Goal: Task Accomplishment & Management: Use online tool/utility

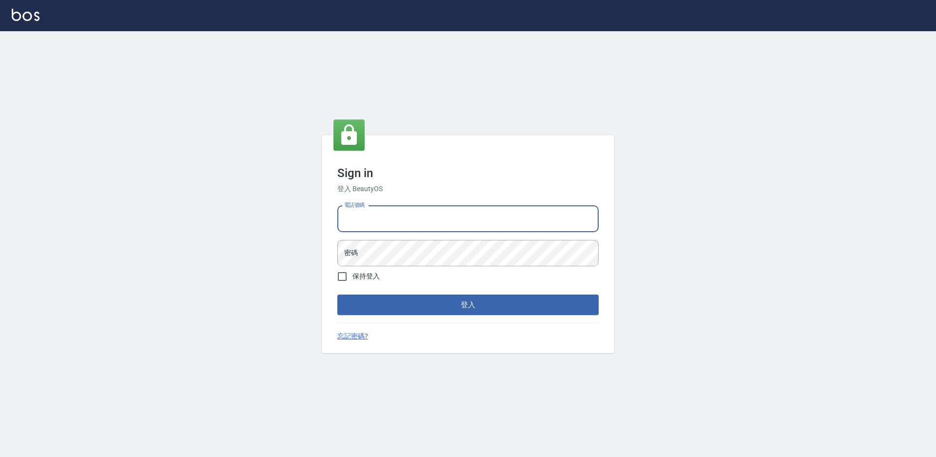
click at [429, 221] on input "電話號碼" at bounding box center [467, 219] width 261 height 26
type input "7805667"
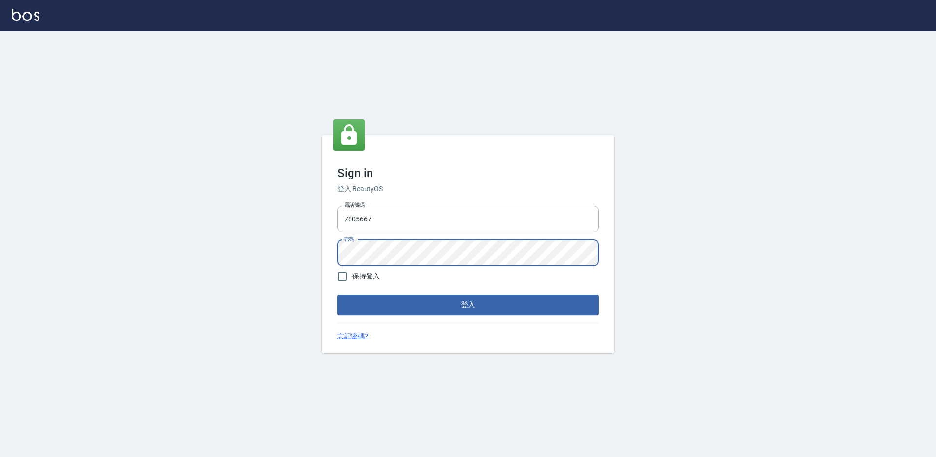
click at [337, 294] on button "登入" at bounding box center [467, 304] width 261 height 20
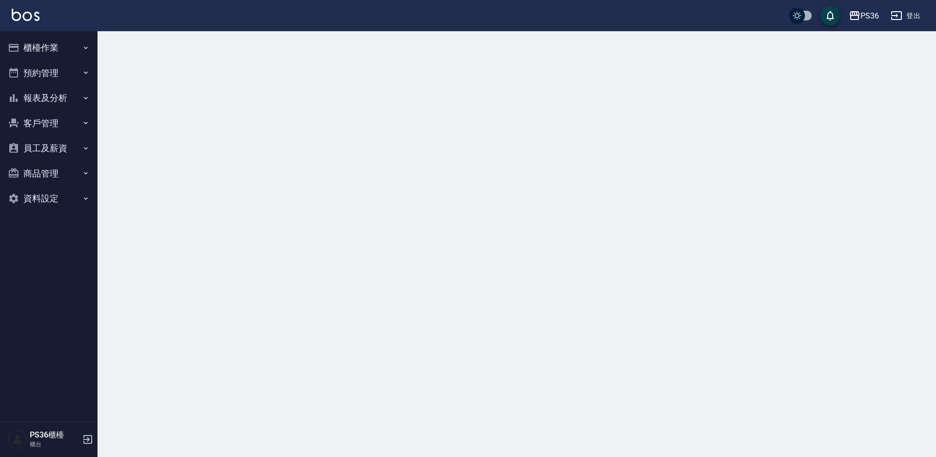
click at [43, 47] on button "櫃檯作業" at bounding box center [49, 47] width 90 height 25
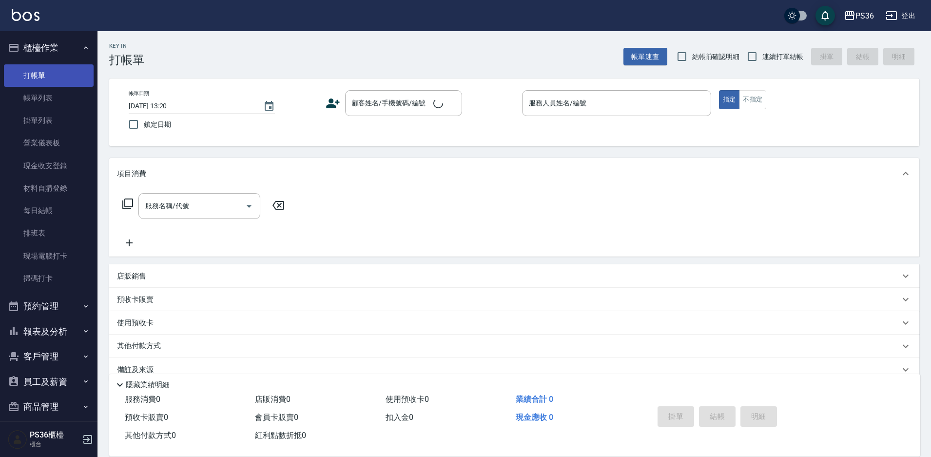
click at [63, 81] on link "打帳單" at bounding box center [49, 75] width 90 height 22
click at [398, 108] on input "顧客姓名/手機號碼/編號" at bounding box center [396, 103] width 94 height 17
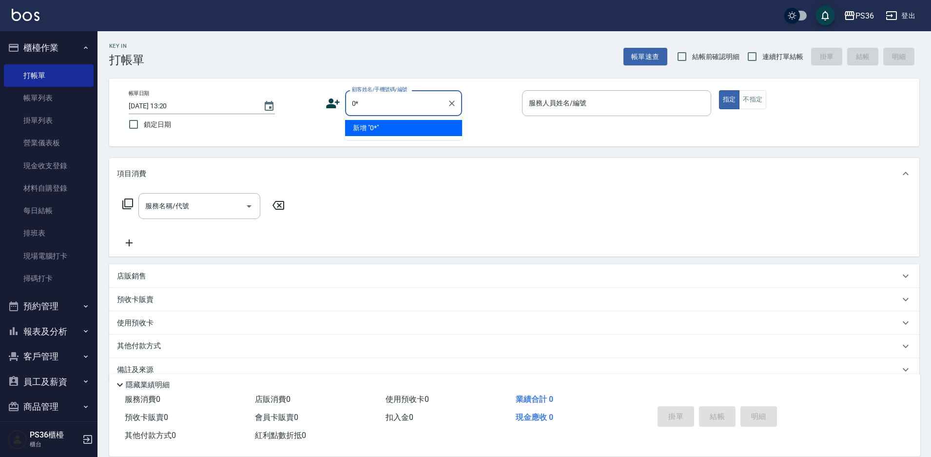
type input "0"
click at [390, 128] on li "[PERSON_NAME]/0968730365/" at bounding box center [403, 128] width 117 height 16
type input "[PERSON_NAME]/0968730365/"
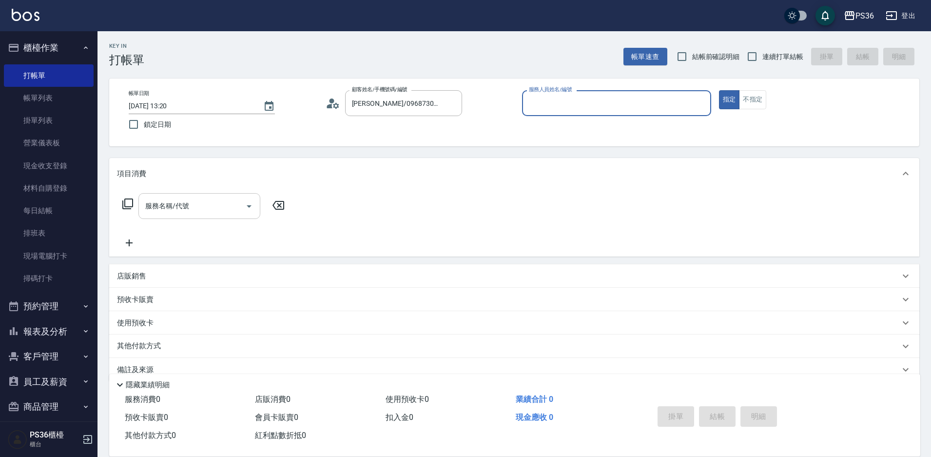
type input "Ruby-4"
click at [212, 203] on input "服務名稱/代號" at bounding box center [192, 205] width 98 height 17
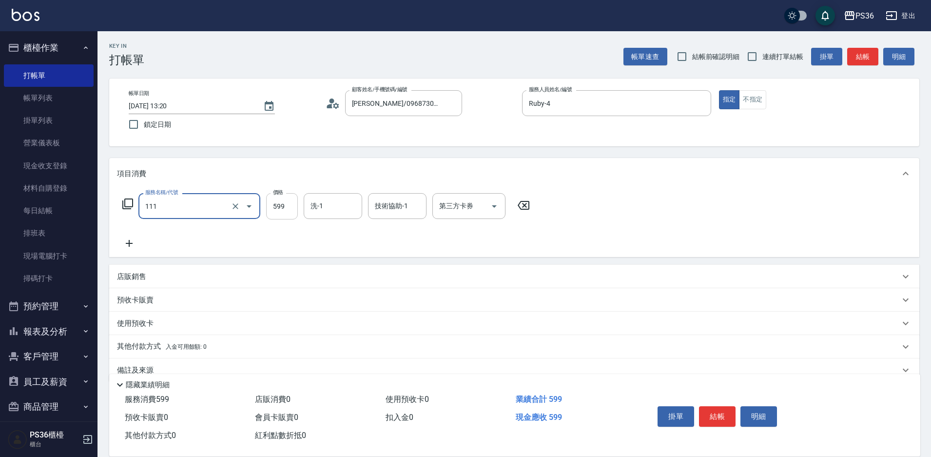
type input "洗剪頭皮去角質(111)"
click at [289, 210] on input "599" at bounding box center [282, 206] width 32 height 26
type input "600"
click at [127, 241] on icon at bounding box center [129, 243] width 24 height 12
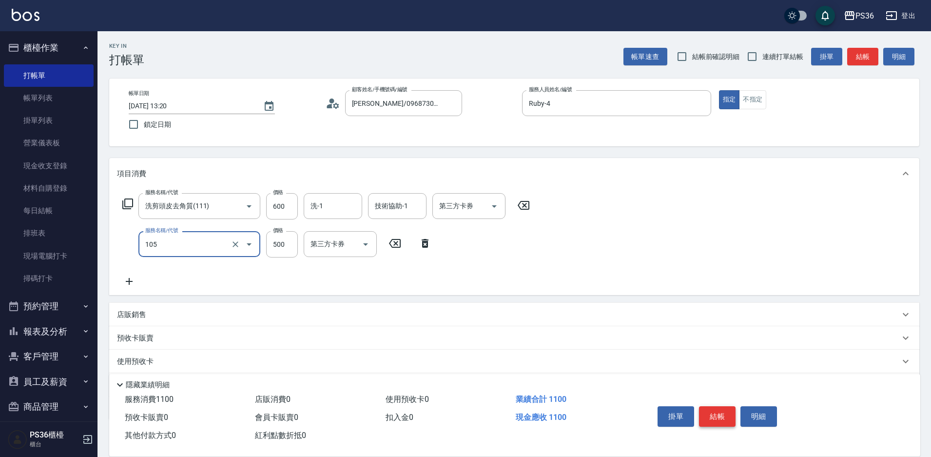
type input "A級單剪(105)"
click at [707, 409] on button "結帳" at bounding box center [717, 416] width 37 height 20
